Goal: Task Accomplishment & Management: Manage account settings

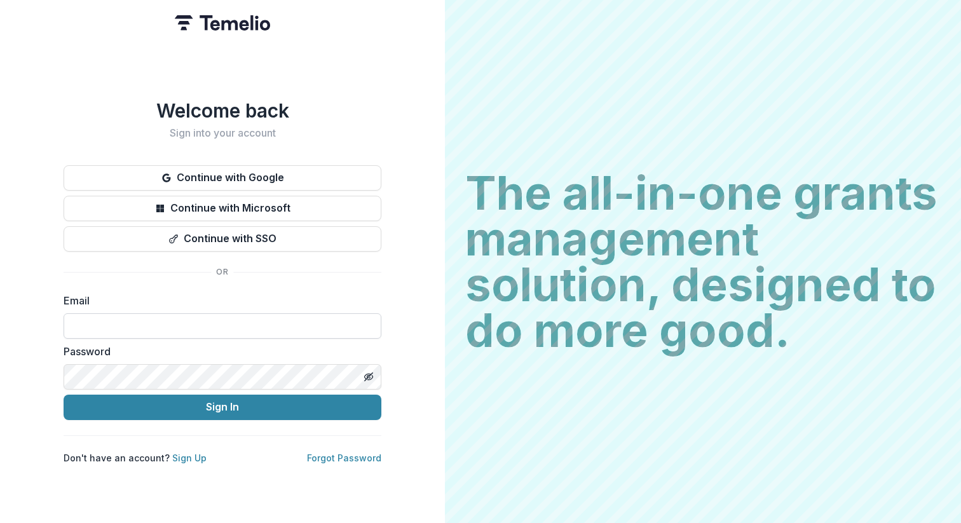
click at [242, 313] on input at bounding box center [223, 325] width 318 height 25
type input "**********"
click at [226, 402] on button "Sign In" at bounding box center [223, 407] width 318 height 25
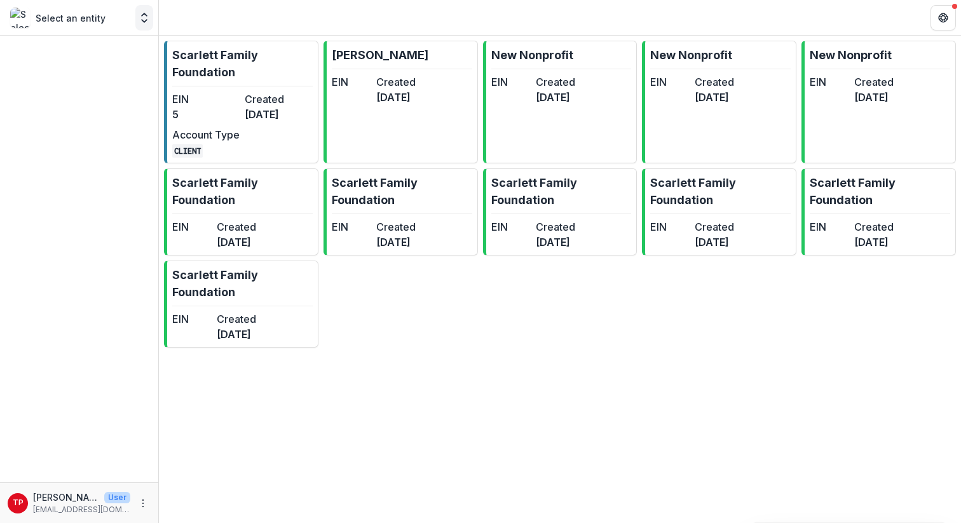
click at [145, 20] on polyline "Open entity switcher" at bounding box center [144, 21] width 5 height 3
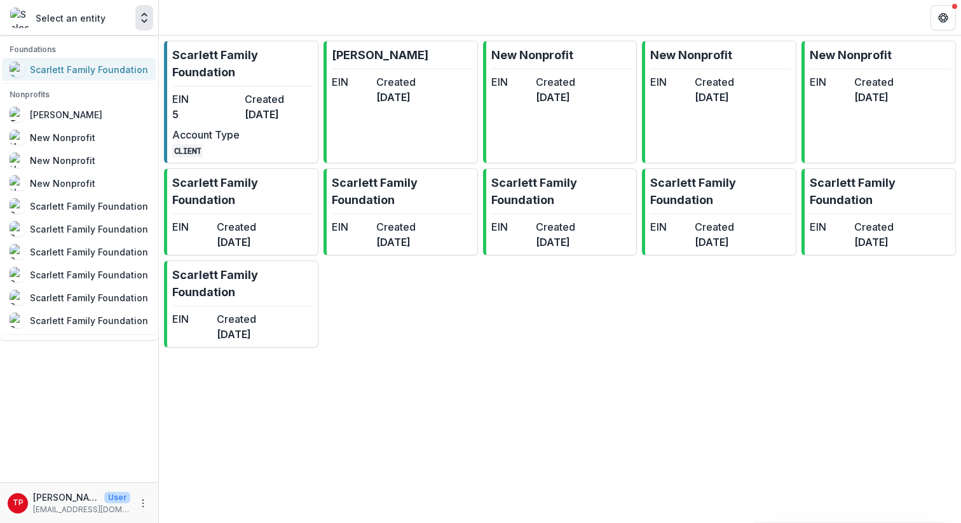
click at [65, 69] on div "Scarlett Family Foundation" at bounding box center [89, 69] width 118 height 13
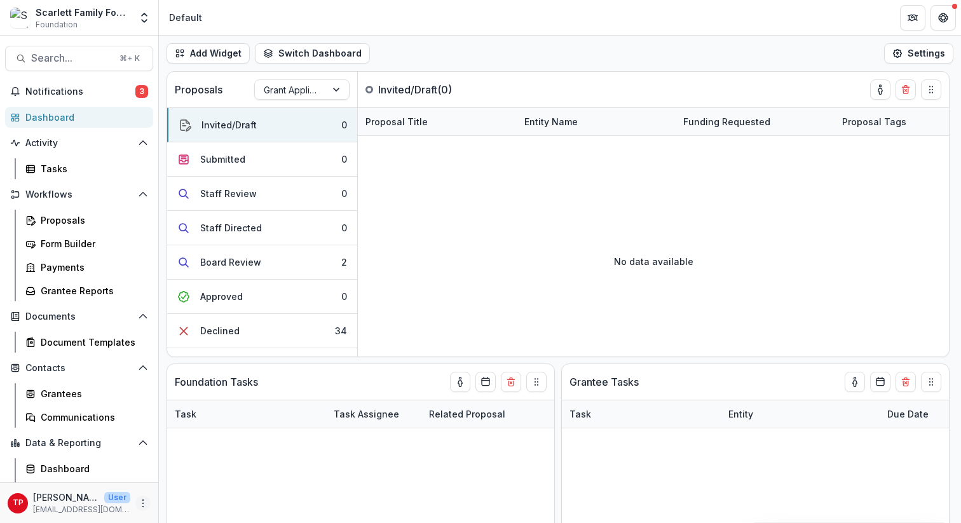
click at [143, 500] on circle "More" at bounding box center [143, 500] width 1 height 1
click at [202, 476] on link "User Settings" at bounding box center [223, 476] width 136 height 21
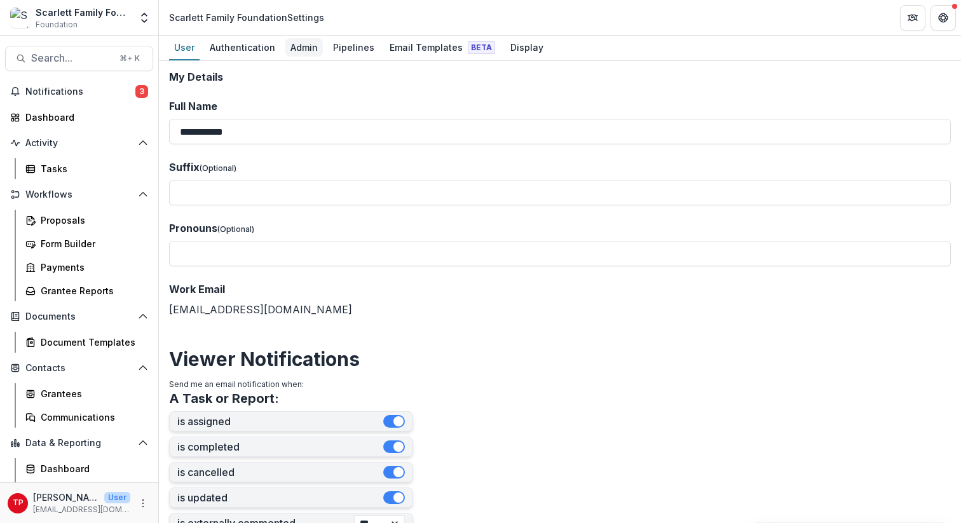
click at [303, 46] on div "Admin" at bounding box center [304, 47] width 38 height 18
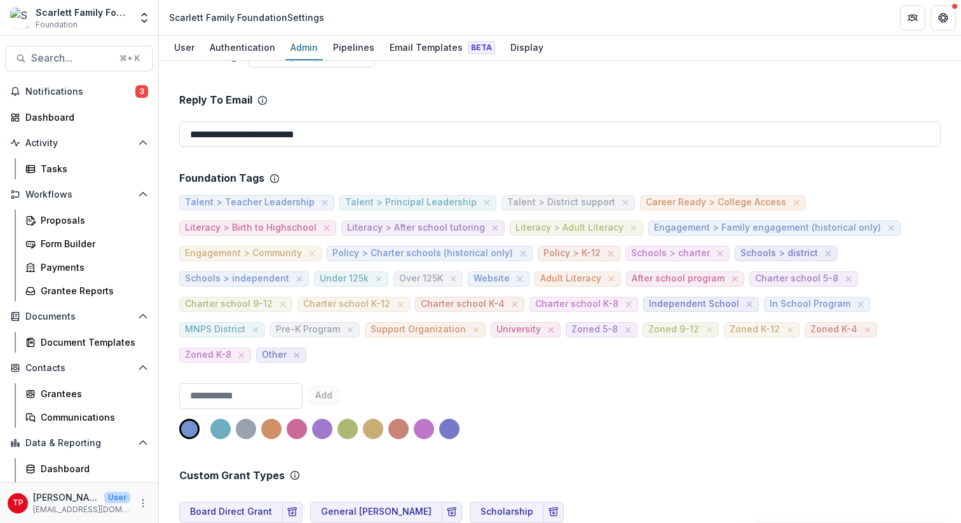
scroll to position [299, 0]
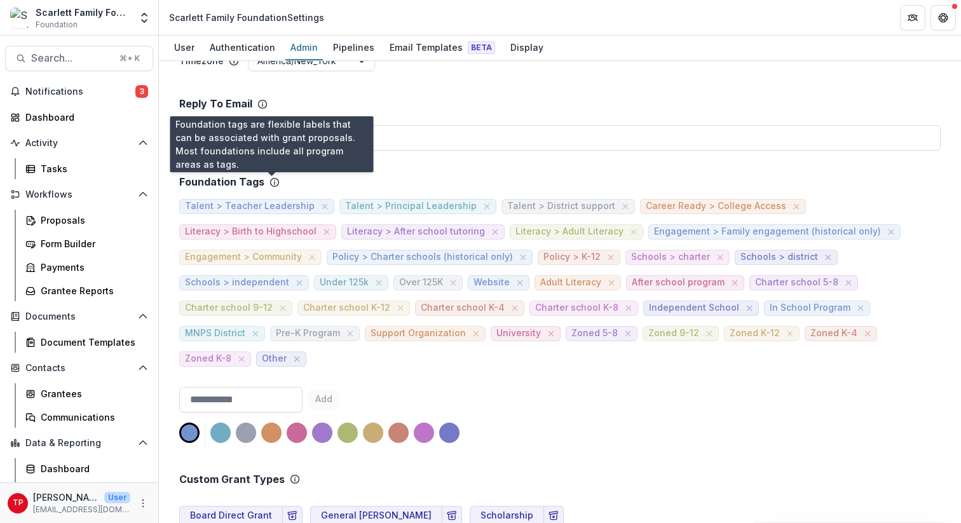
click at [271, 181] on icon at bounding box center [275, 182] width 10 height 10
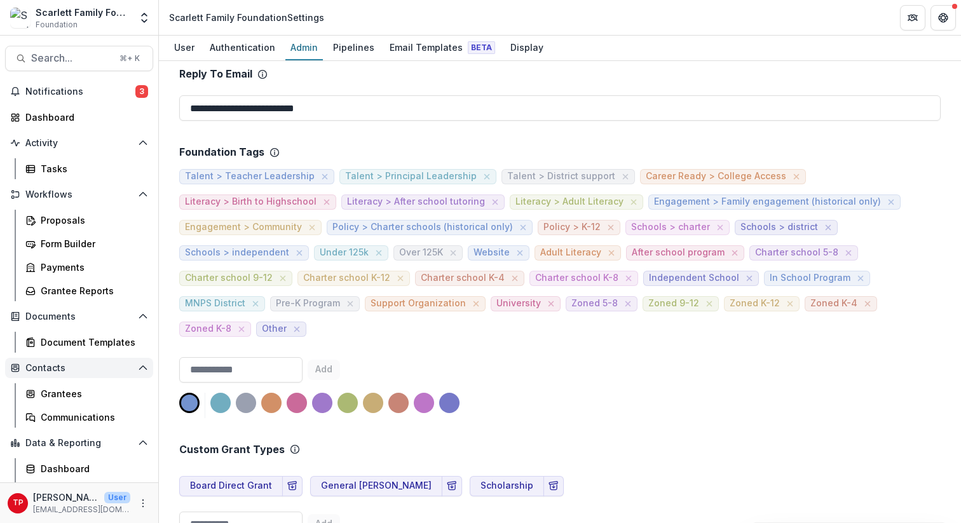
scroll to position [20, 0]
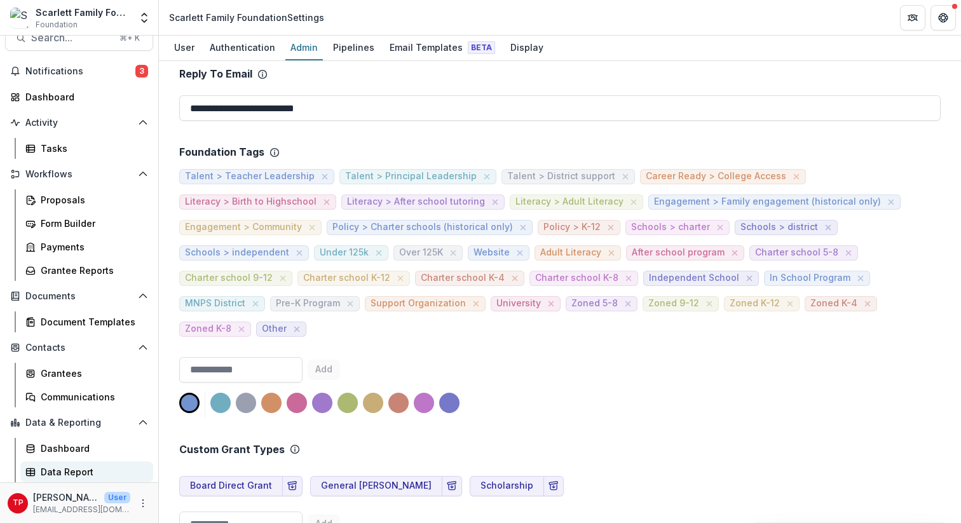
click at [67, 470] on div "Data Report" at bounding box center [92, 471] width 102 height 13
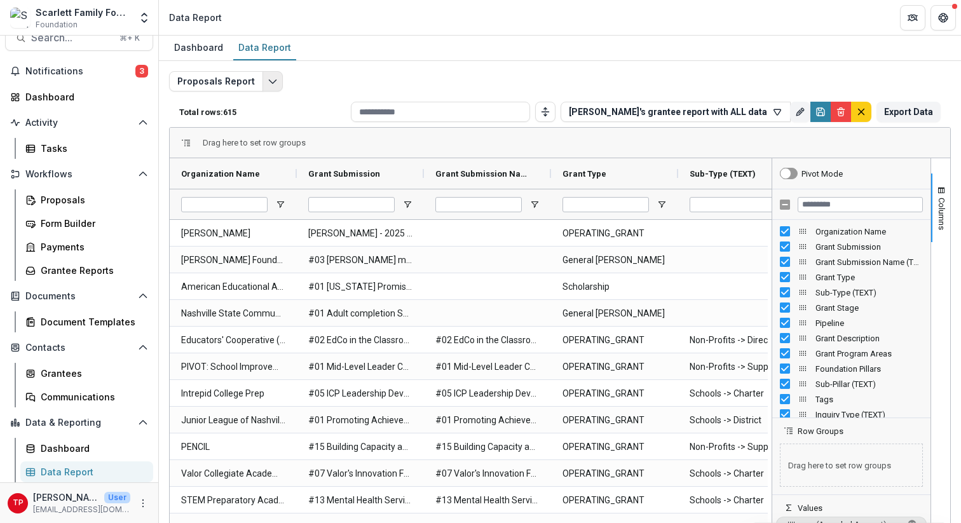
click at [270, 83] on icon "Edit selected report" at bounding box center [273, 81] width 10 height 10
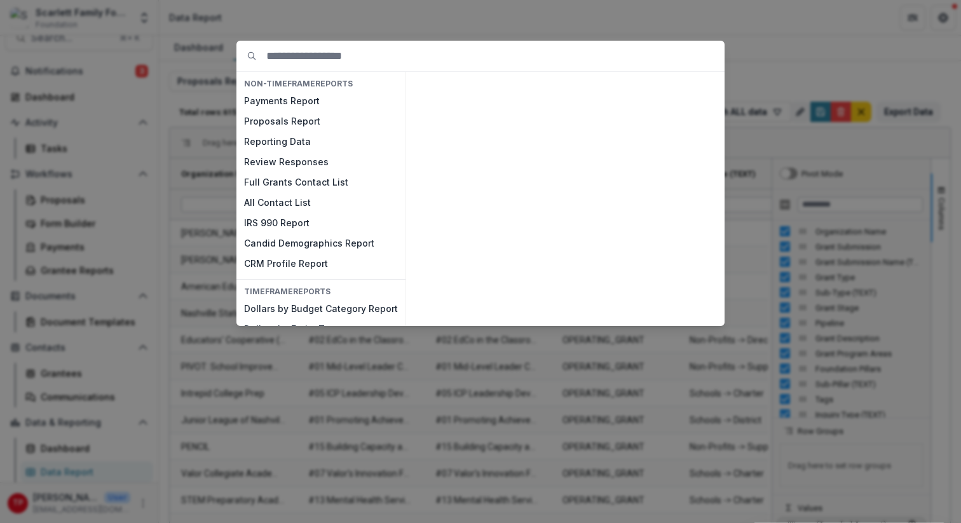
click at [513, 17] on div "NON-TIMEFRAME Reports Payments Report Proposals Report Reporting Data Review Re…" at bounding box center [480, 261] width 961 height 523
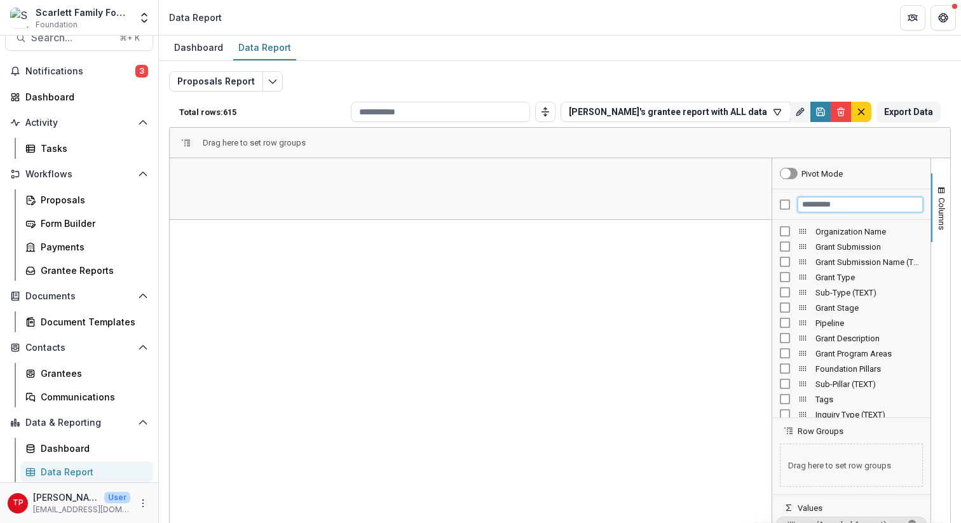
click at [840, 210] on input "Filter Columns Input" at bounding box center [860, 204] width 125 height 15
type input "****"
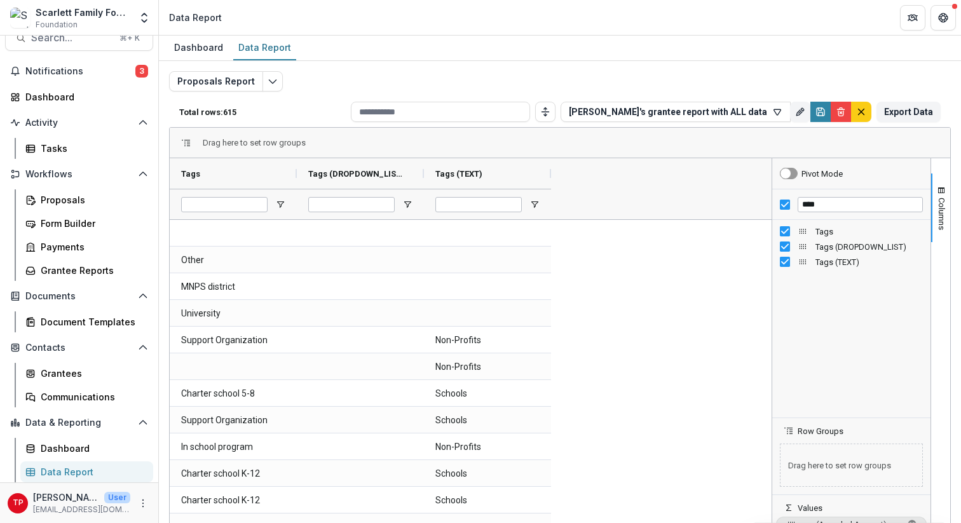
click at [821, 231] on span "Tags" at bounding box center [869, 232] width 107 height 10
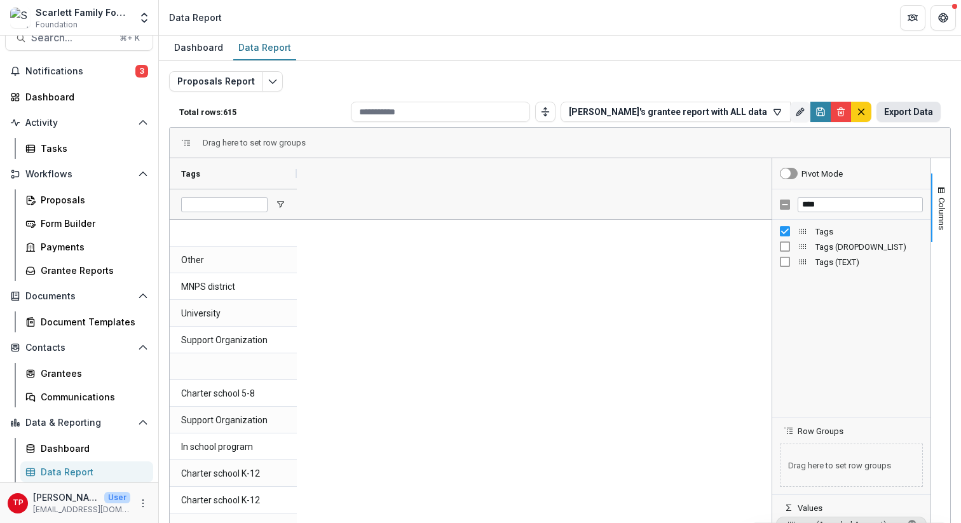
click at [903, 113] on button "Export Data" at bounding box center [909, 112] width 64 height 20
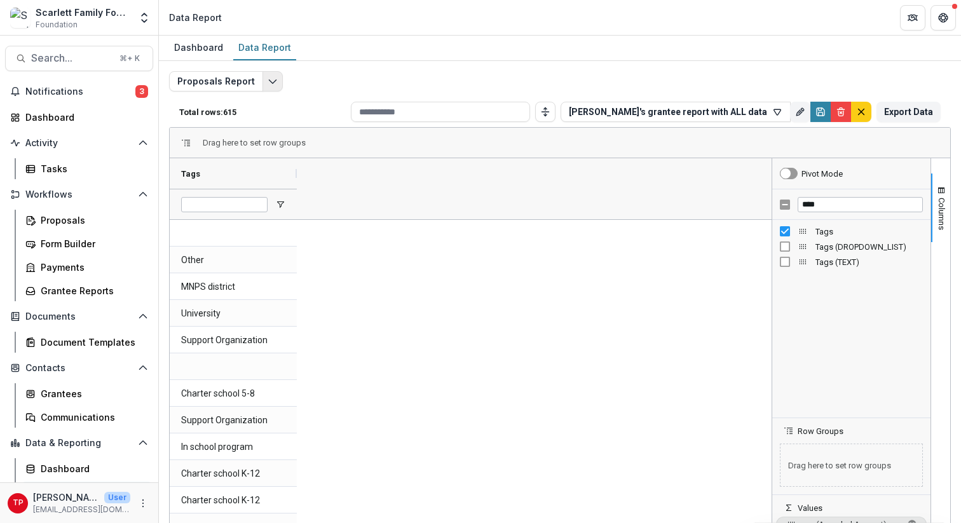
click at [270, 85] on icon "Edit selected report" at bounding box center [273, 81] width 10 height 10
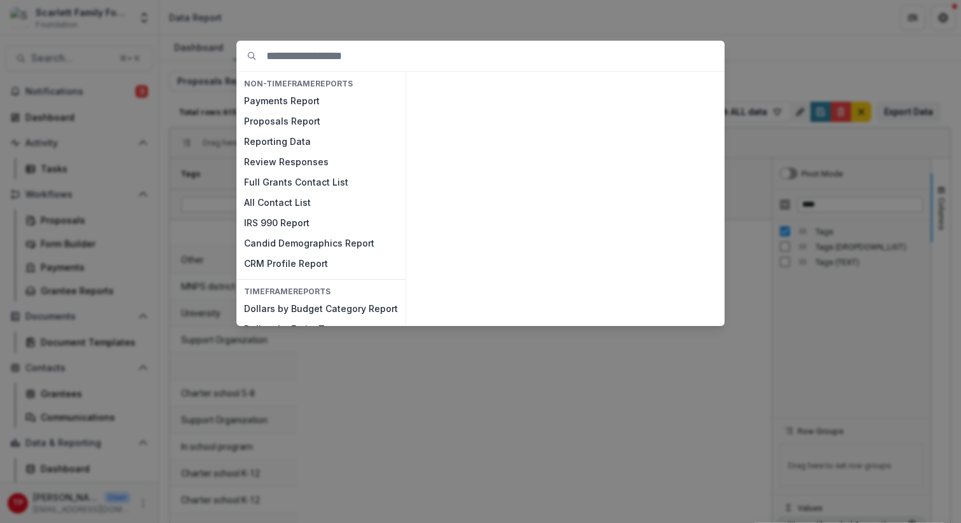
click at [361, 33] on div "NON-TIMEFRAME Reports Payments Report Proposals Report Reporting Data Review Re…" at bounding box center [480, 261] width 961 height 523
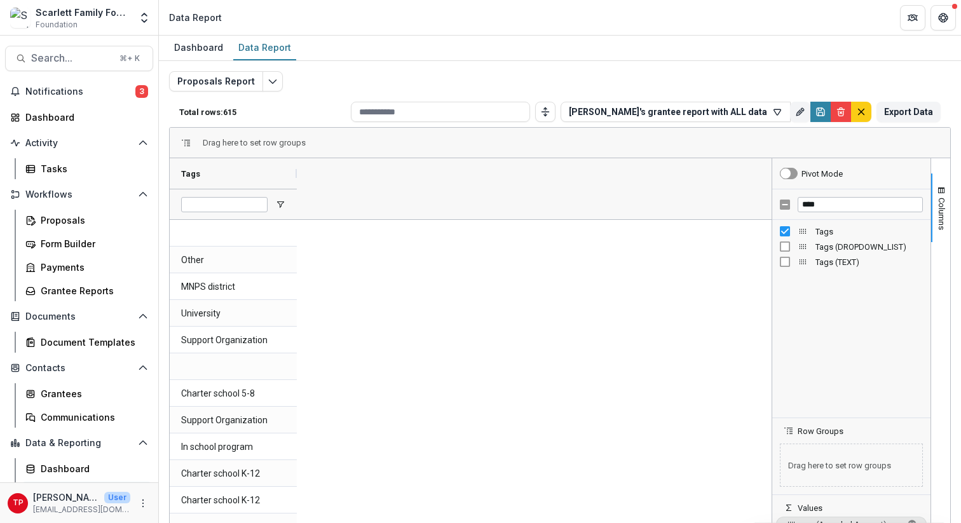
click at [361, 33] on header "Data Report" at bounding box center [560, 17] width 802 height 35
click at [60, 221] on div "Proposals" at bounding box center [92, 220] width 102 height 13
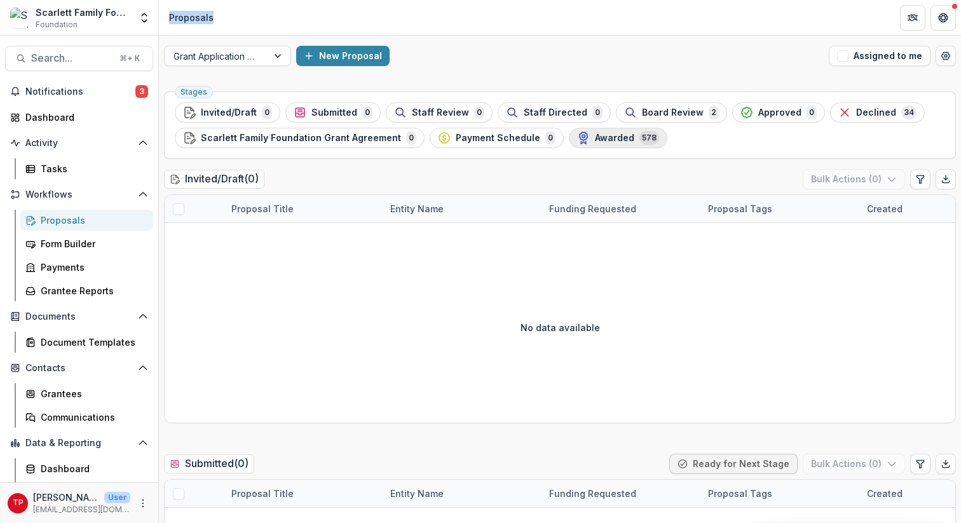
click at [595, 136] on span "Awarded" at bounding box center [614, 138] width 39 height 11
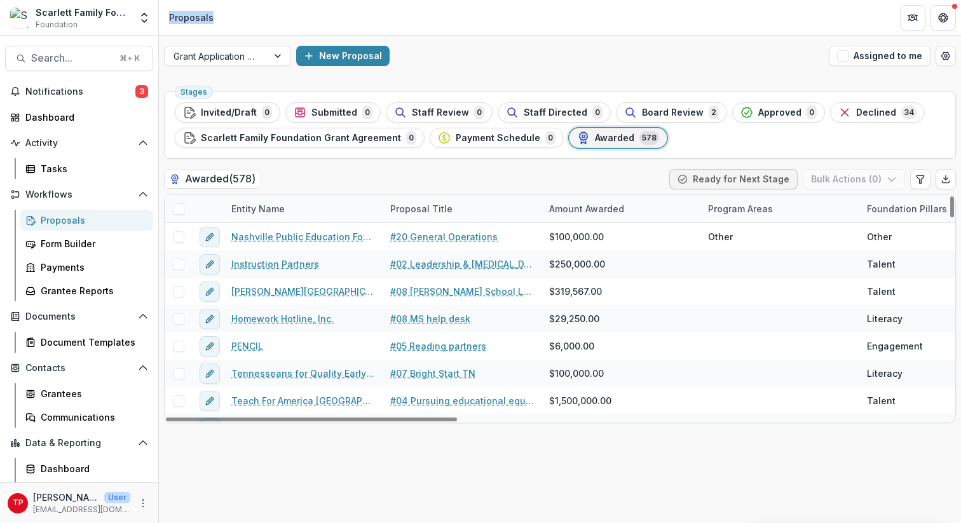
click at [177, 209] on span at bounding box center [178, 208] width 11 height 11
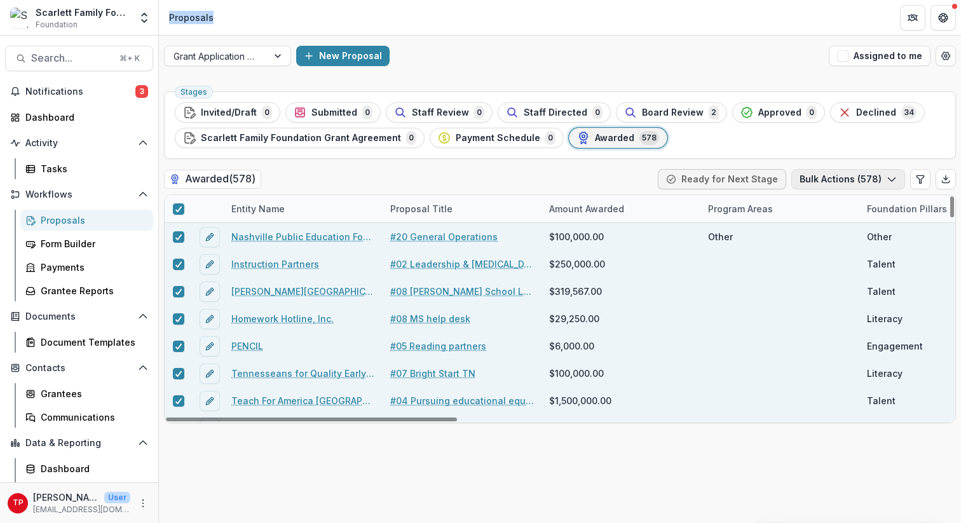
click at [862, 176] on button "Bulk Actions ( 578 )" at bounding box center [849, 179] width 114 height 20
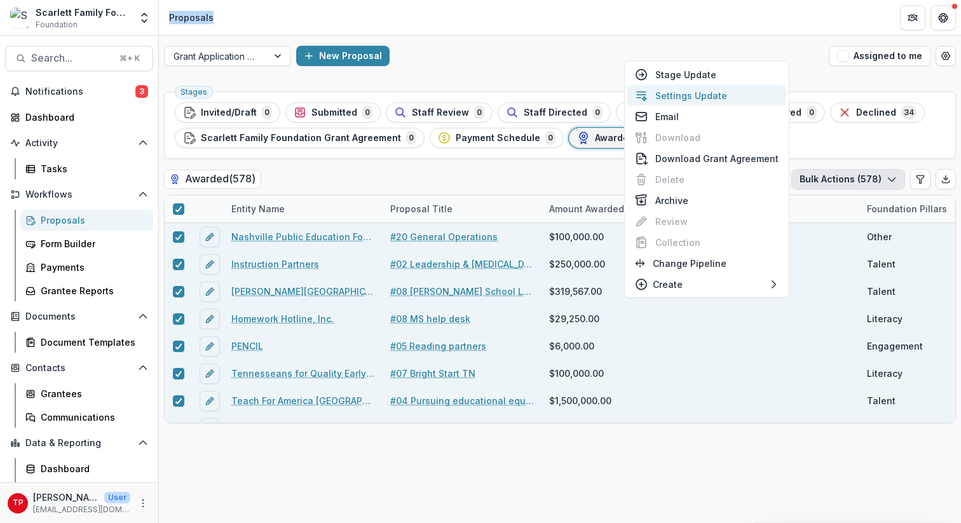
click at [709, 95] on button "Settings Update" at bounding box center [707, 95] width 159 height 21
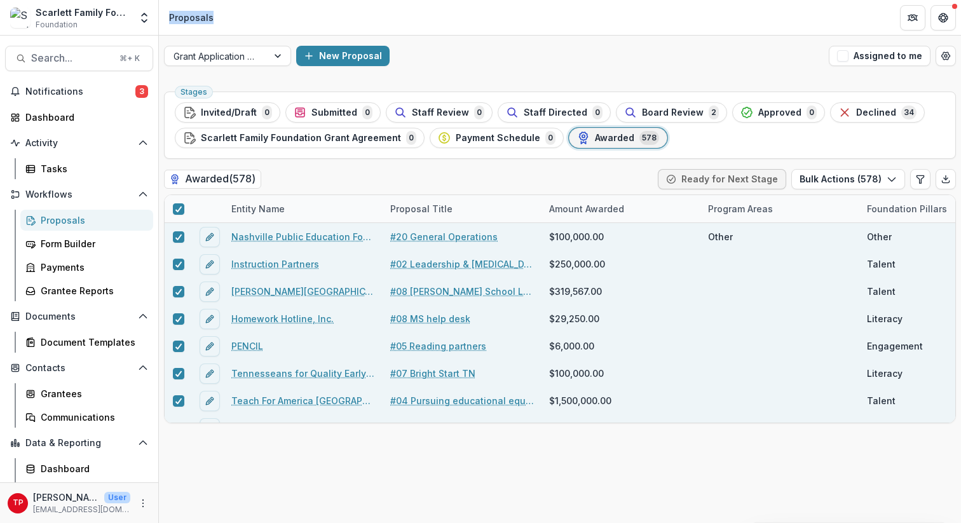
type input "**"
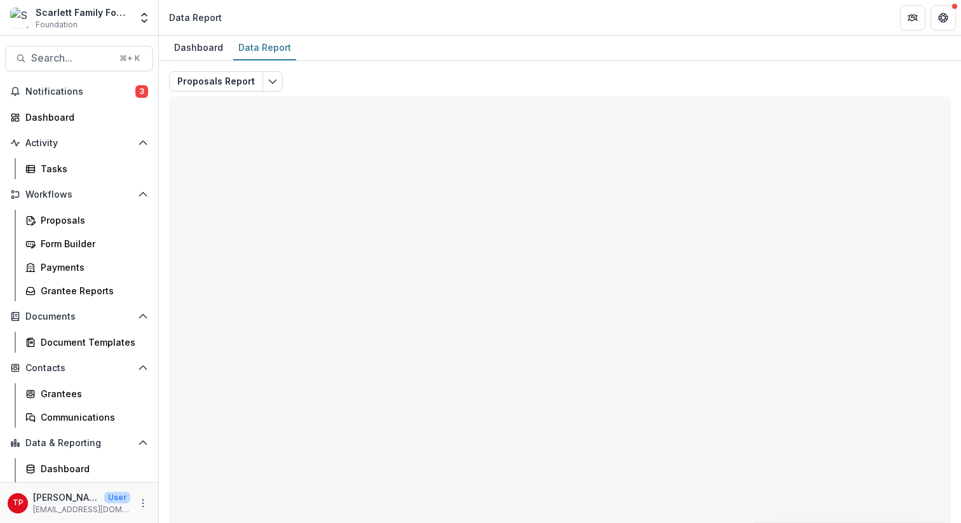
click at [90, 15] on div "Scarlett Family Foundation" at bounding box center [83, 12] width 95 height 13
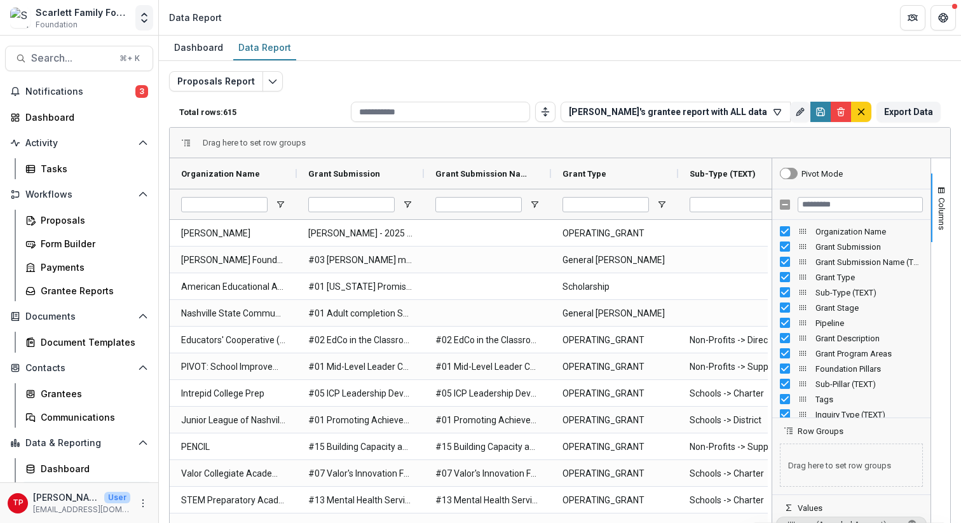
click at [146, 21] on icon "Open entity switcher" at bounding box center [144, 17] width 13 height 13
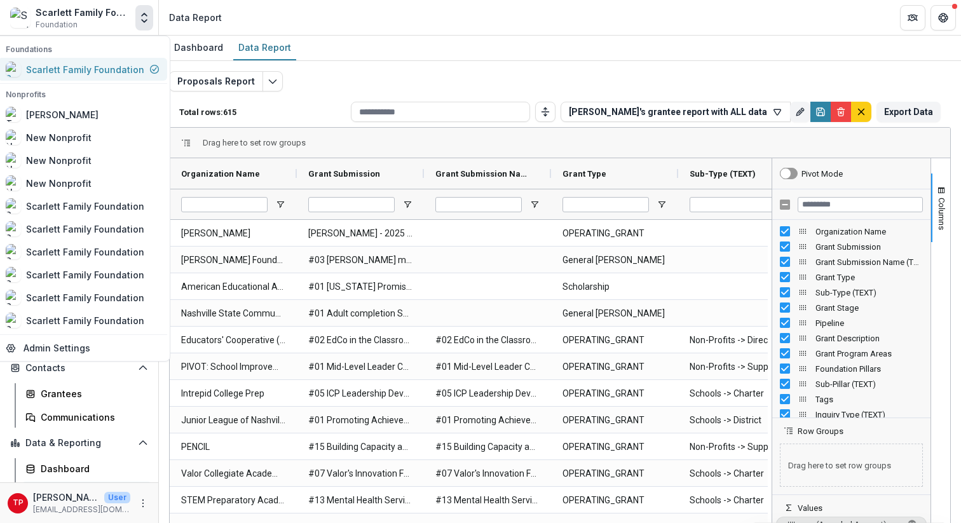
click at [95, 70] on div "Scarlett Family Foundation" at bounding box center [85, 69] width 118 height 13
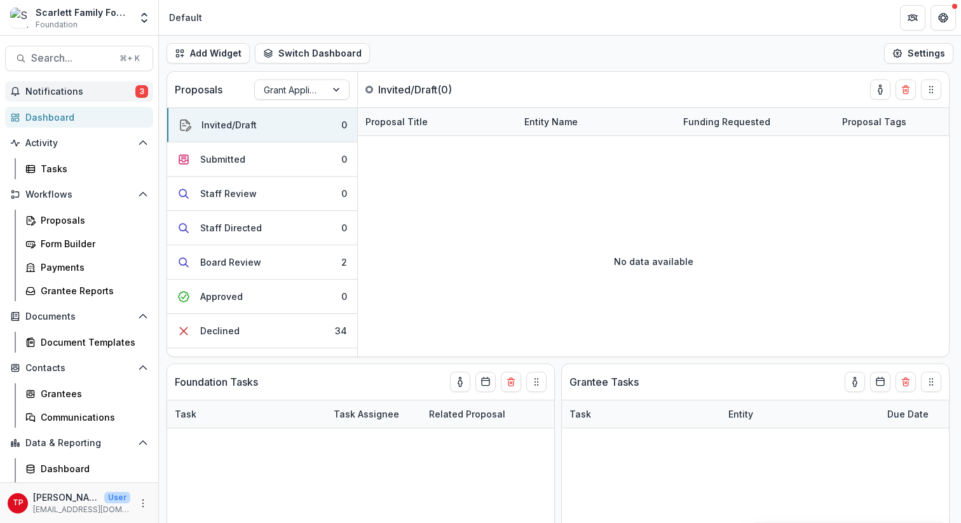
click at [71, 90] on span "Notifications" at bounding box center [80, 91] width 110 height 11
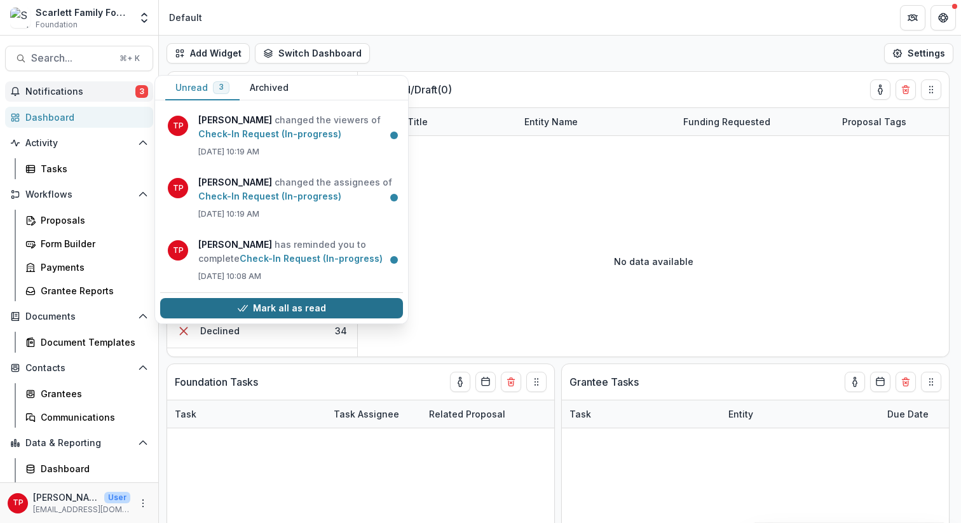
click at [290, 304] on button "Mark all as read" at bounding box center [281, 308] width 243 height 20
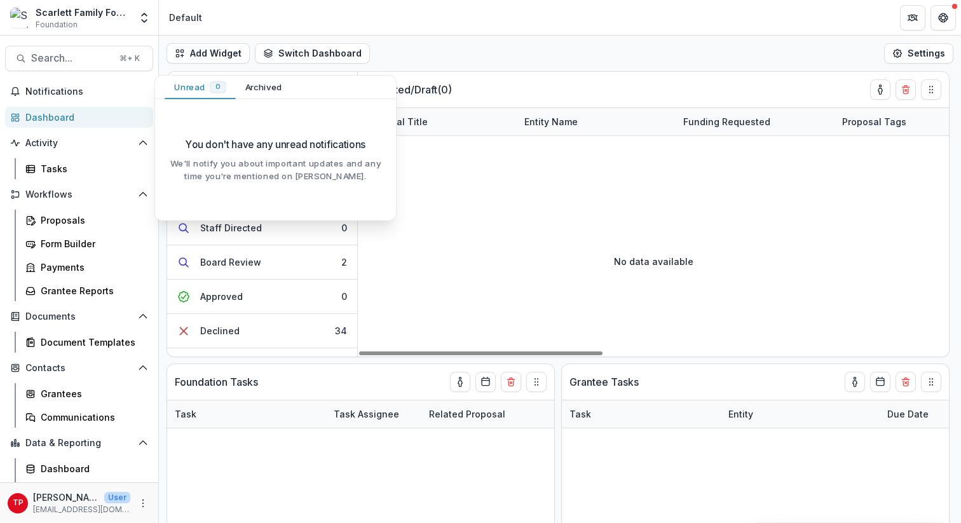
click at [516, 20] on header "Default" at bounding box center [560, 17] width 802 height 35
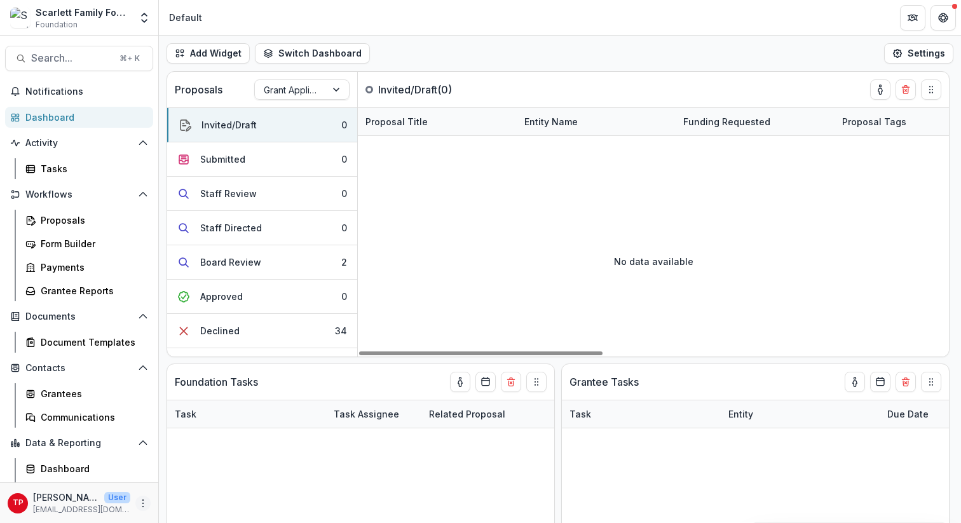
click at [141, 504] on icon "More" at bounding box center [143, 503] width 10 height 10
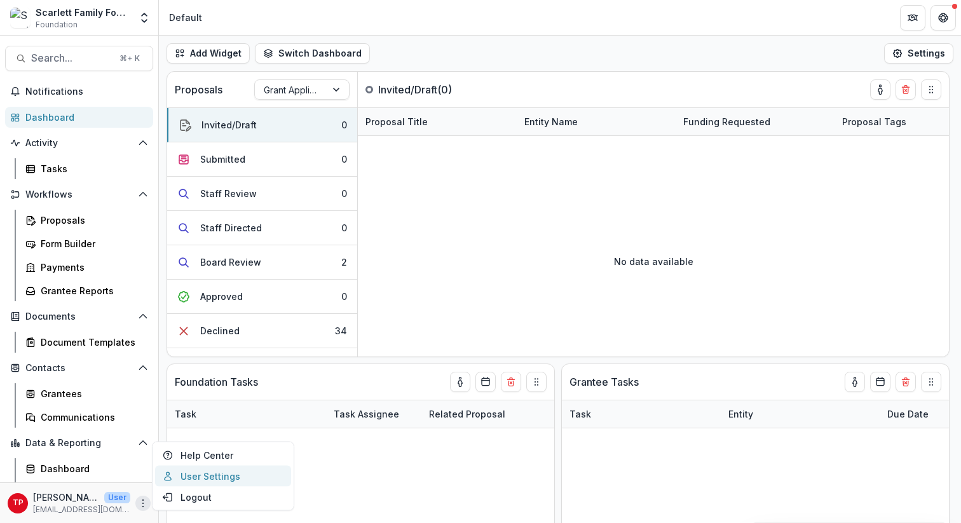
click at [203, 477] on link "User Settings" at bounding box center [223, 476] width 136 height 21
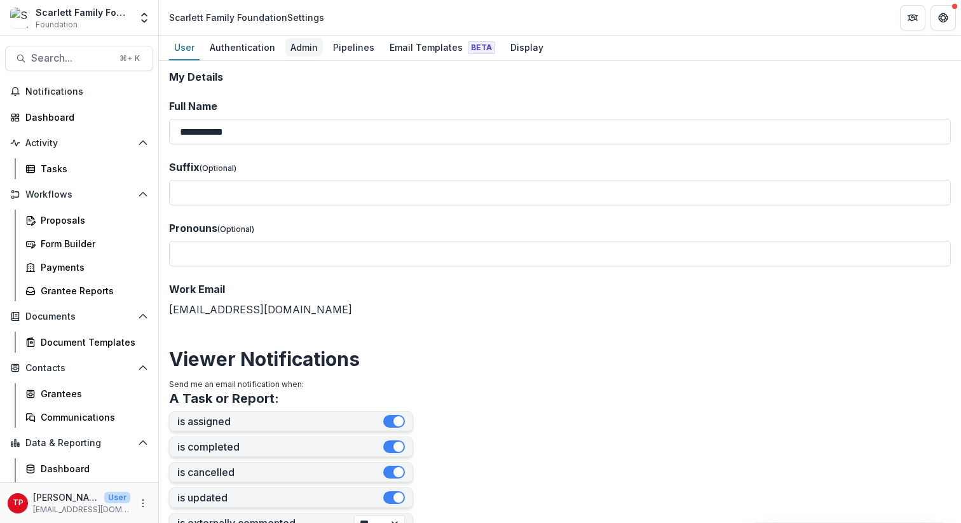
click at [298, 48] on div "Admin" at bounding box center [304, 47] width 38 height 18
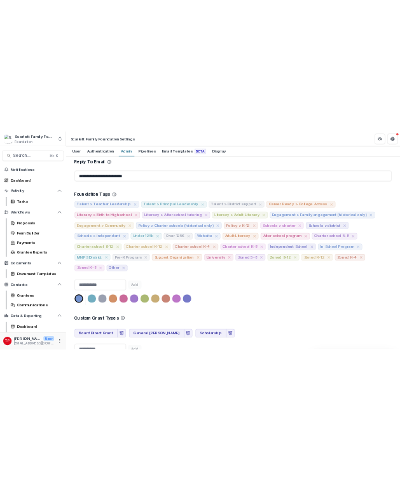
scroll to position [336, 0]
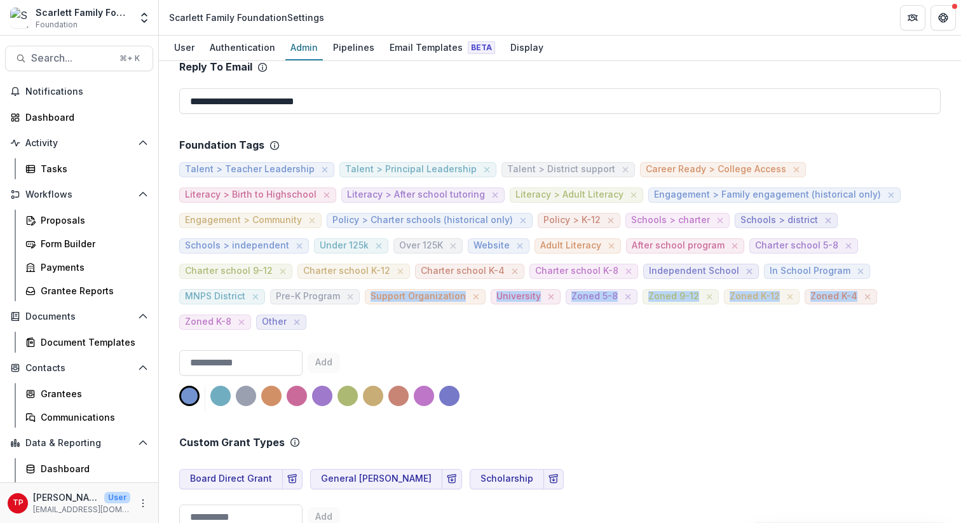
drag, startPoint x: 334, startPoint y: 326, endPoint x: 240, endPoint y: 313, distance: 95.0
click at [240, 313] on div "Talent > Teacher Leadership Talent > Principal Leadership Talent > District sup…" at bounding box center [560, 241] width 762 height 178
drag, startPoint x: 315, startPoint y: 336, endPoint x: 185, endPoint y: 256, distance: 152.7
click at [281, 143] on div "Foundation Tags" at bounding box center [560, 145] width 762 height 12
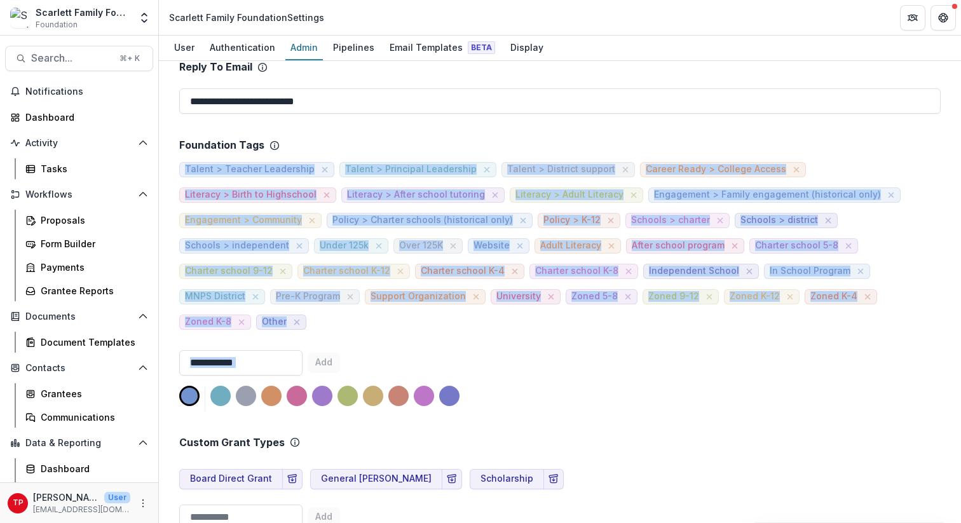
drag, startPoint x: 170, startPoint y: 166, endPoint x: 633, endPoint y: 366, distance: 504.1
copy div "Talent > Teacher Leadership Talent > Principal Leadership Talent > District sup…"
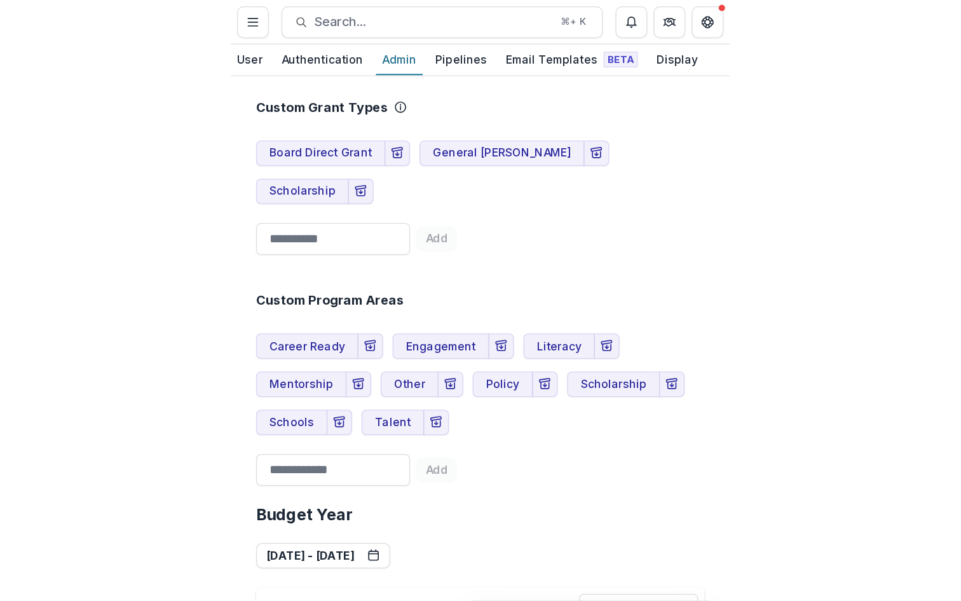
scroll to position [912, 0]
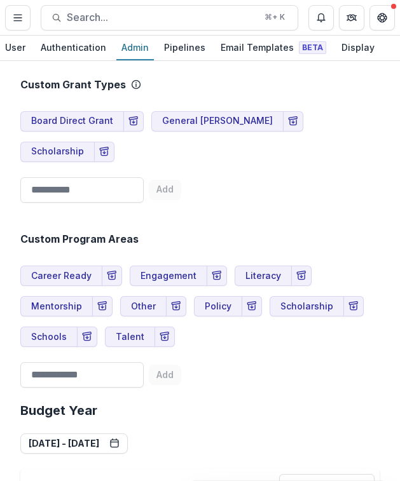
drag, startPoint x: 195, startPoint y: 281, endPoint x: 19, endPoint y: 210, distance: 190.0
click at [362, 233] on div "Custom Program Areas" at bounding box center [199, 239] width 359 height 12
drag, startPoint x: 24, startPoint y: 198, endPoint x: 209, endPoint y: 305, distance: 213.9
click at [209, 305] on div "Custom Program Areas Career Ready Engagement Literacy Mentorship Other Policy S…" at bounding box center [199, 300] width 359 height 185
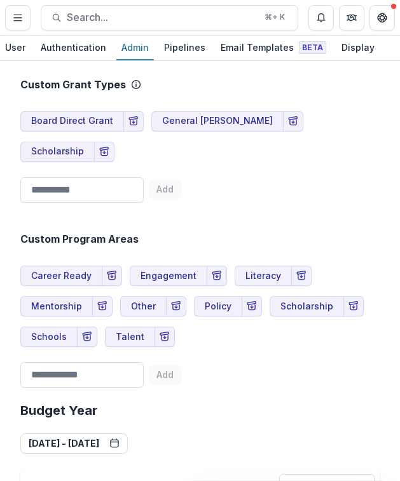
click at [205, 305] on div "Custom Program Areas Career Ready Engagement Literacy Mentorship Other Policy S…" at bounding box center [199, 300] width 359 height 185
drag, startPoint x: 21, startPoint y: 337, endPoint x: 67, endPoint y: 284, distance: 69.9
drag, startPoint x: 208, startPoint y: 282, endPoint x: 21, endPoint y: 181, distance: 212.2
click at [21, 208] on div "Custom Program Areas Career Ready Engagement Literacy Mentorship Other Policy S…" at bounding box center [199, 300] width 359 height 185
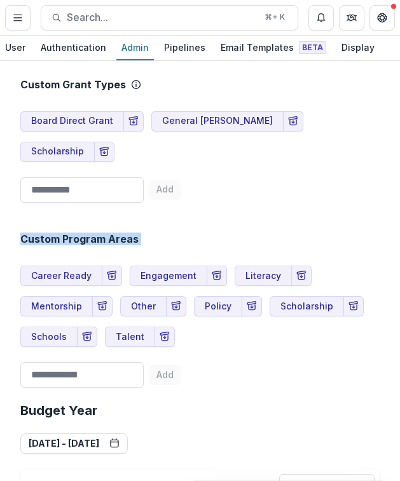
copy div "Custom Program Areas Career Ready Engagement Literacy Mentorship Other Policy S…"
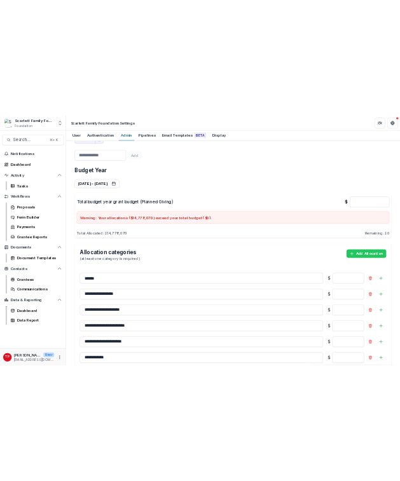
scroll to position [719, 0]
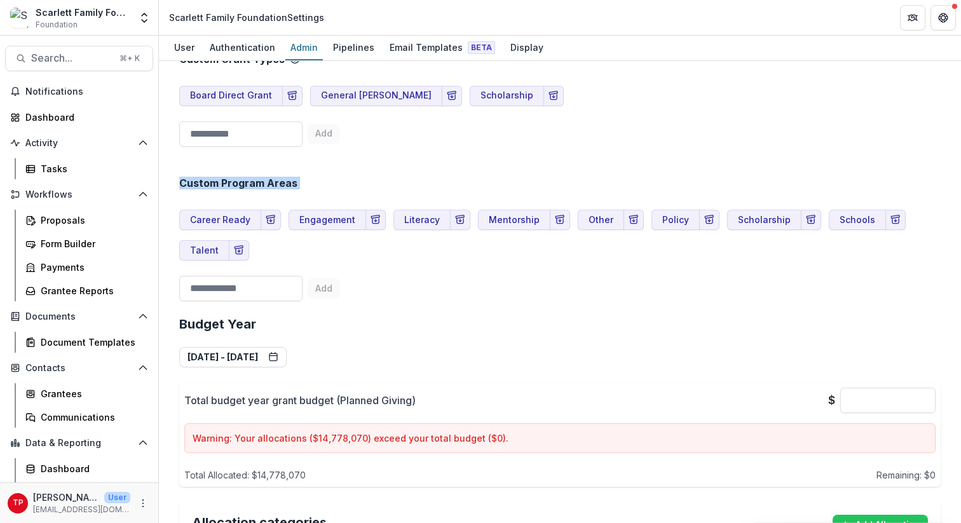
click at [423, 305] on div "Custom Program Areas Career Ready Engagement Literacy Mentorship Other Policy S…" at bounding box center [560, 229] width 762 height 154
drag, startPoint x: 278, startPoint y: 260, endPoint x: 209, endPoint y: 243, distance: 71.4
click at [209, 243] on div "Career Ready Engagement Literacy Mentorship Other Policy Scholarship Schools Ta…" at bounding box center [560, 230] width 762 height 61
drag, startPoint x: 173, startPoint y: 180, endPoint x: 318, endPoint y: 320, distance: 201.4
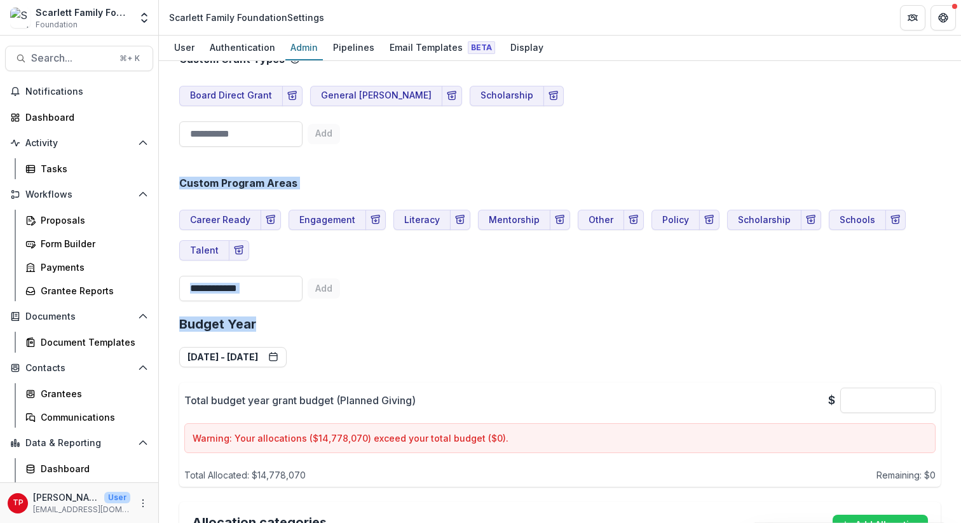
copy div "Custom Program Areas Career Ready Engagement Literacy Mentorship Other Policy S…"
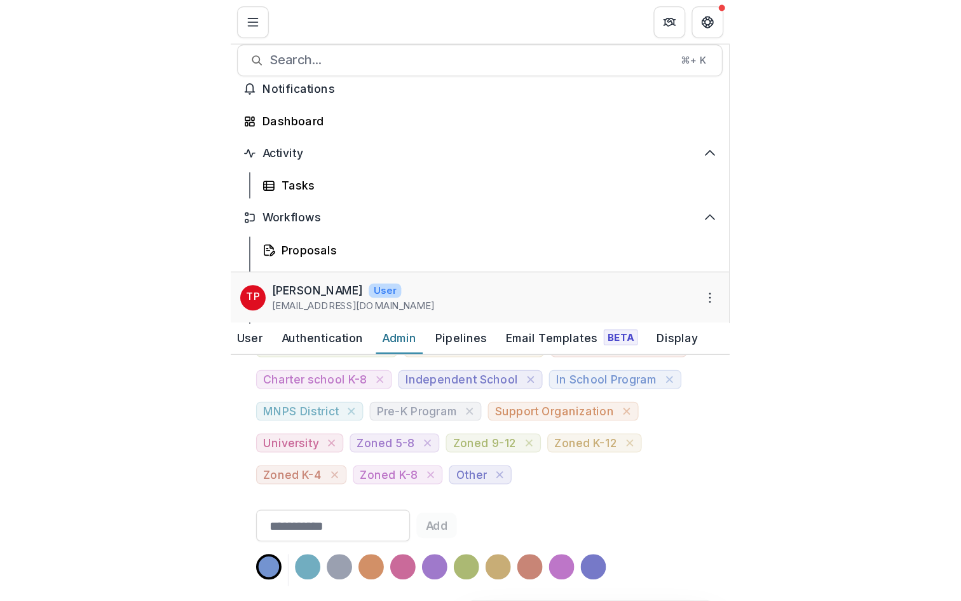
scroll to position [912, 0]
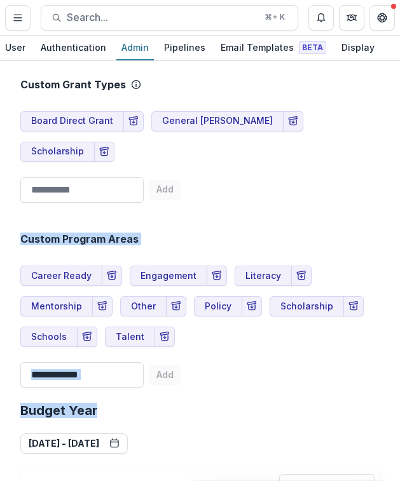
click at [256, 300] on div "Custom Program Areas Career Ready Engagement Literacy Mentorship Other Policy S…" at bounding box center [199, 300] width 359 height 185
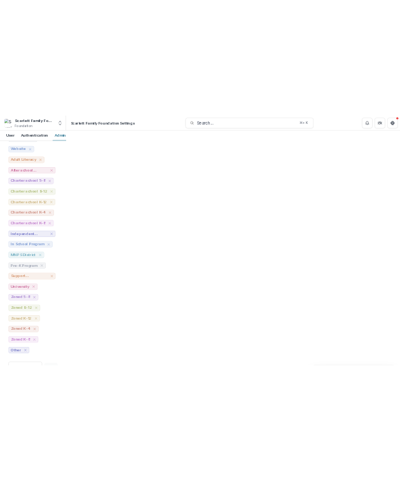
scroll to position [719, 0]
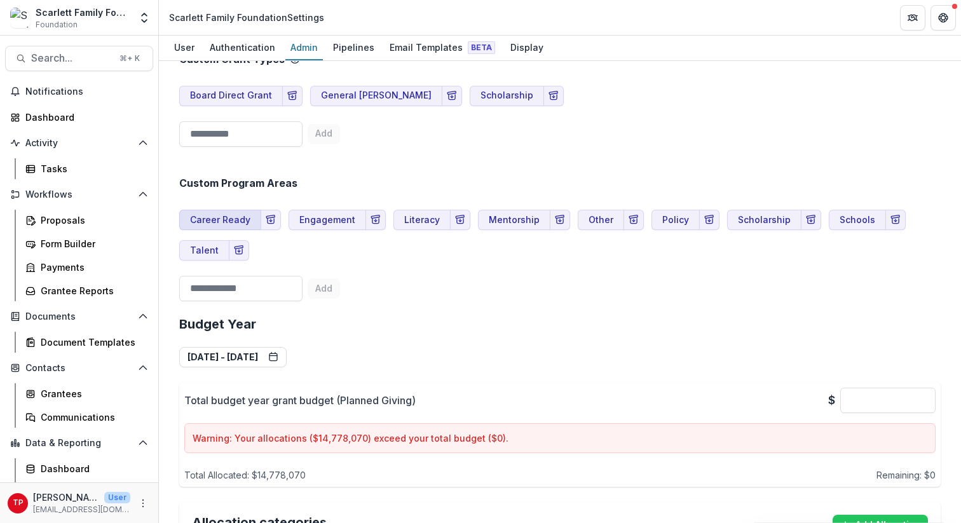
drag, startPoint x: 263, startPoint y: 252, endPoint x: 185, endPoint y: 228, distance: 81.2
click at [185, 228] on div "Career Ready Engagement Literacy Mentorship Other Policy Scholarship Schools Ta…" at bounding box center [560, 230] width 762 height 61
click at [306, 186] on div "Custom Program Areas" at bounding box center [560, 183] width 762 height 12
click at [294, 184] on h2 "Custom Program Areas" at bounding box center [238, 183] width 118 height 12
click at [353, 296] on div "Custom Program Areas Career Ready Engagement Literacy Mentorship Other Policy S…" at bounding box center [560, 229] width 762 height 154
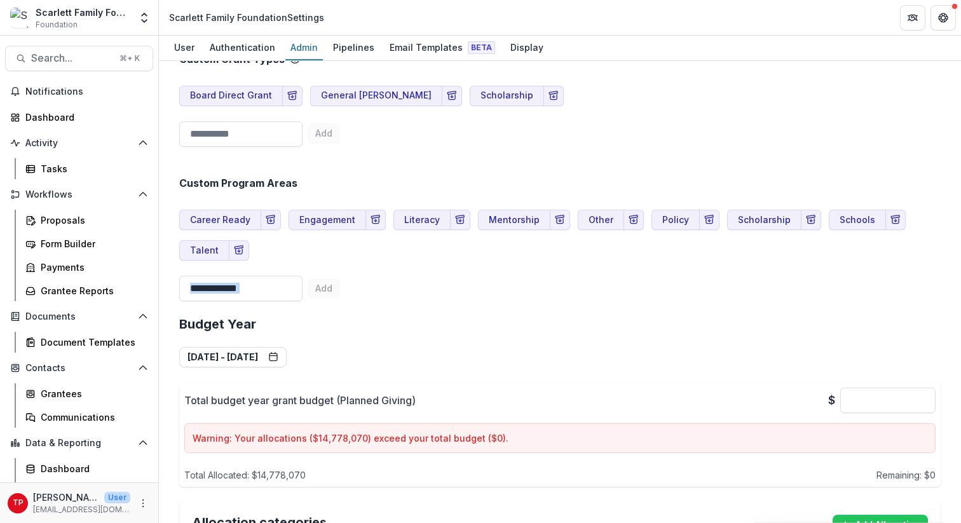
copy div "Career Ready Engagement Literacy Mentorship Other Policy Scholarship Schools Ta…"
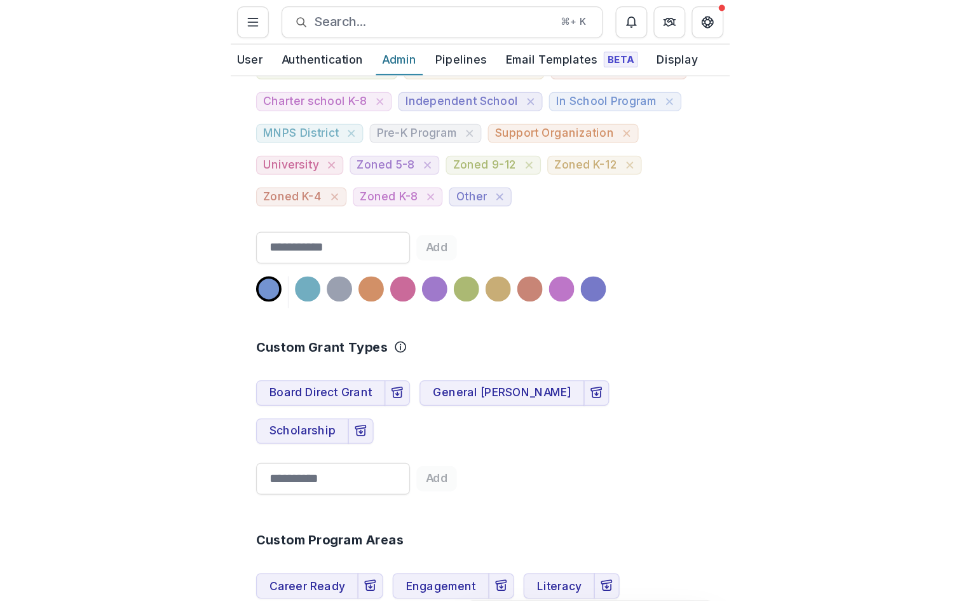
scroll to position [912, 0]
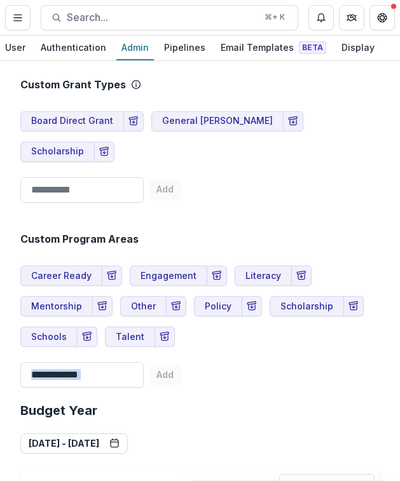
click at [190, 280] on div "Career Ready Engagement Literacy Mentorship Other Policy Scholarship Schools Ta…" at bounding box center [199, 302] width 359 height 92
